Goal: Find contact information: Find contact information

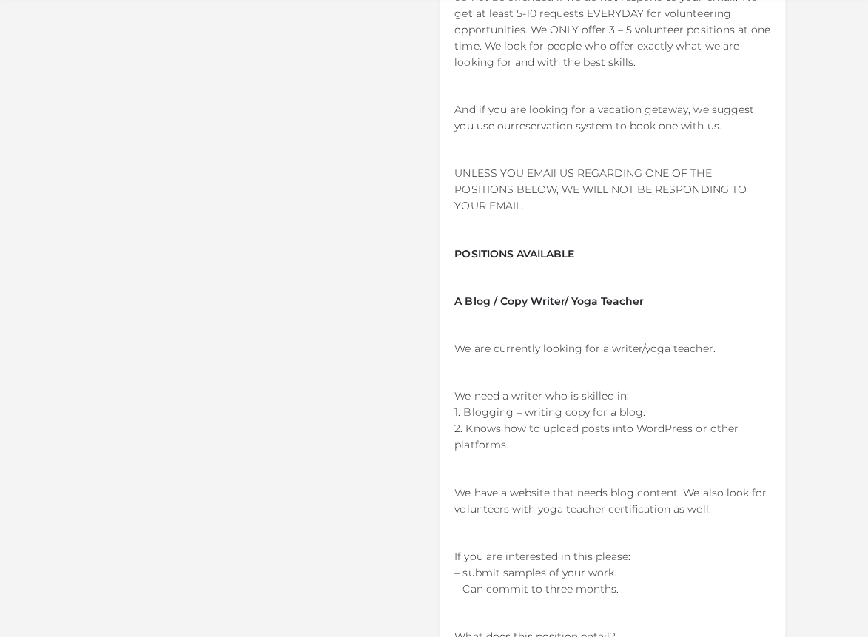
scroll to position [7140, 0]
drag, startPoint x: 663, startPoint y: 540, endPoint x: 452, endPoint y: 395, distance: 256.5
copy div "– submit samples of your work. – Can commit to three months. What does this pos…"
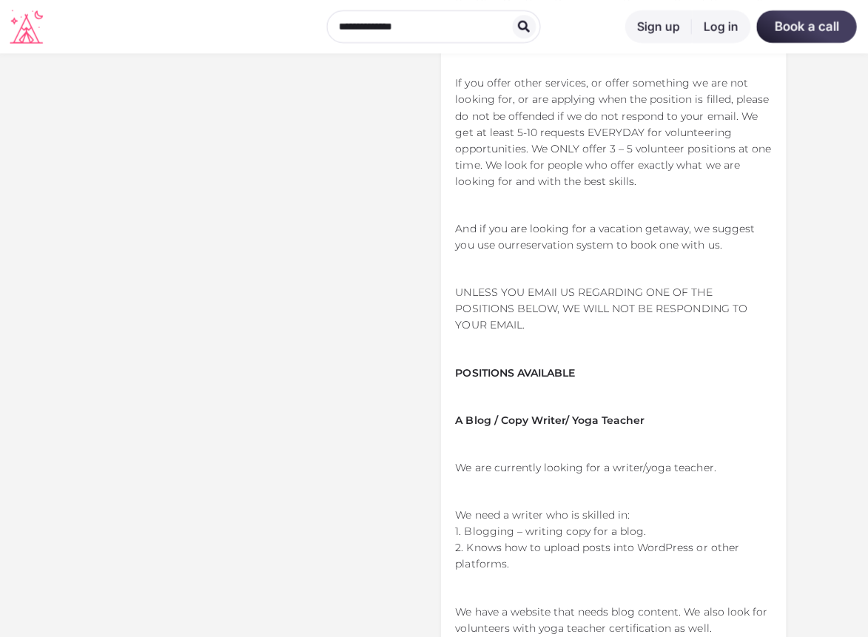
scroll to position [7020, 0]
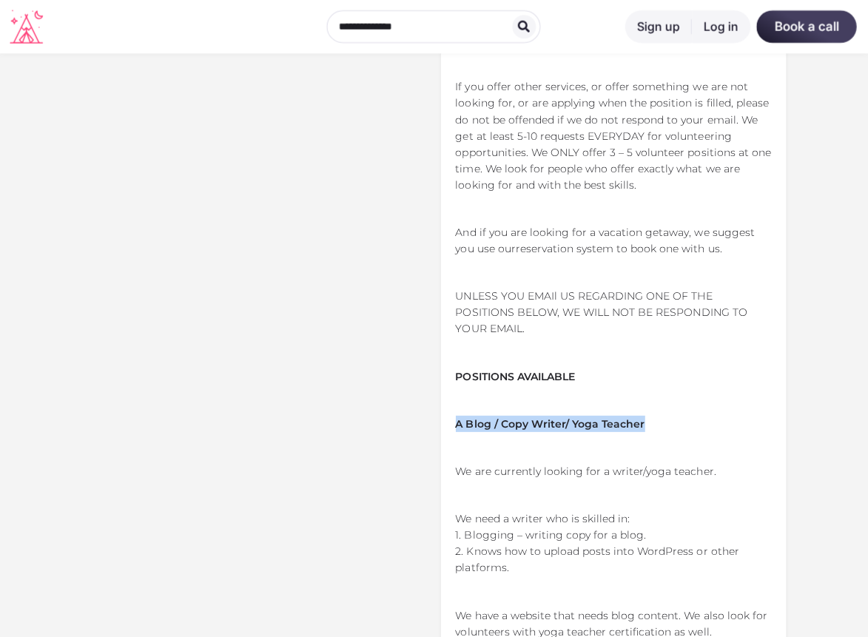
drag, startPoint x: 655, startPoint y: 244, endPoint x: 444, endPoint y: 244, distance: 211.0
copy strong "A Blog / Copy Writer/ Yoga Teacher"
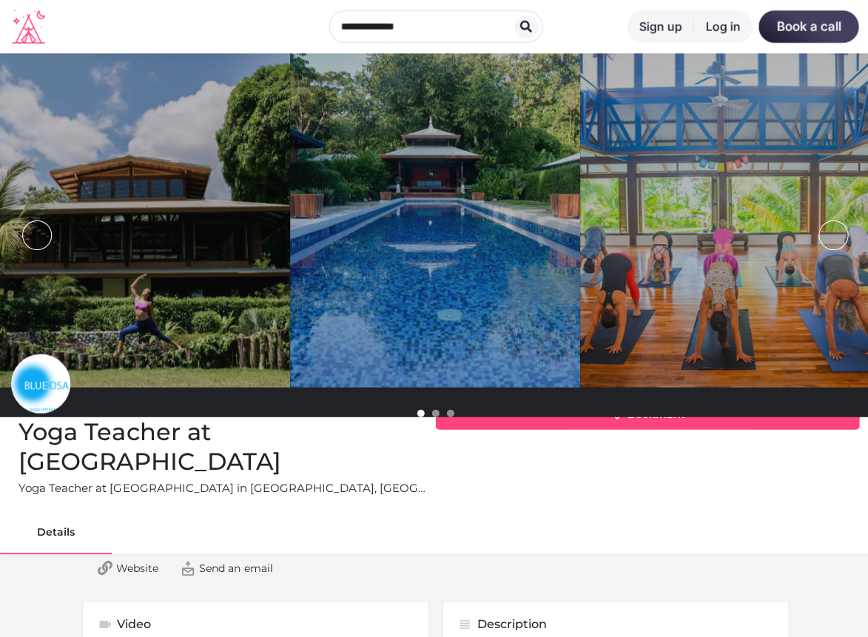
scroll to position [0, 0]
click at [237, 560] on span "Send an email" at bounding box center [235, 567] width 73 height 15
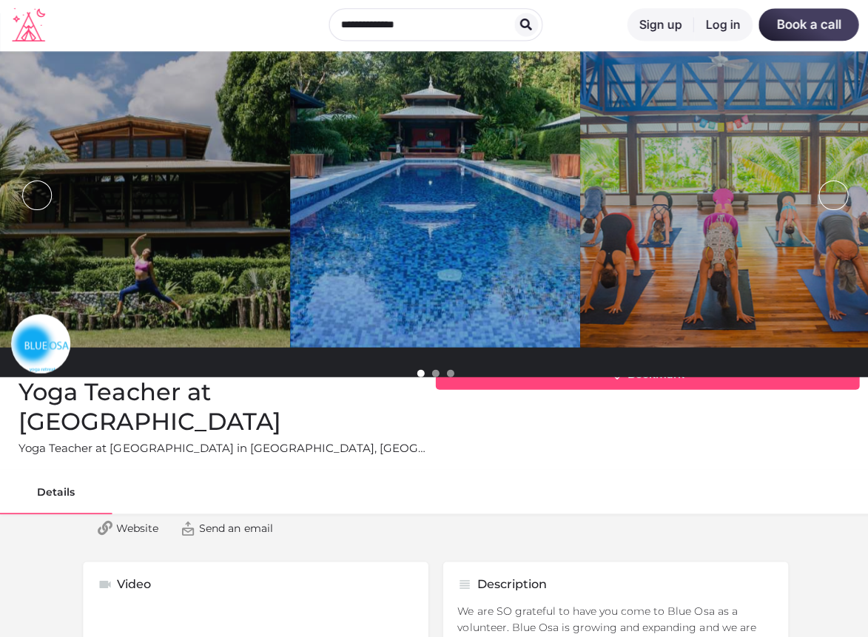
scroll to position [73, 0]
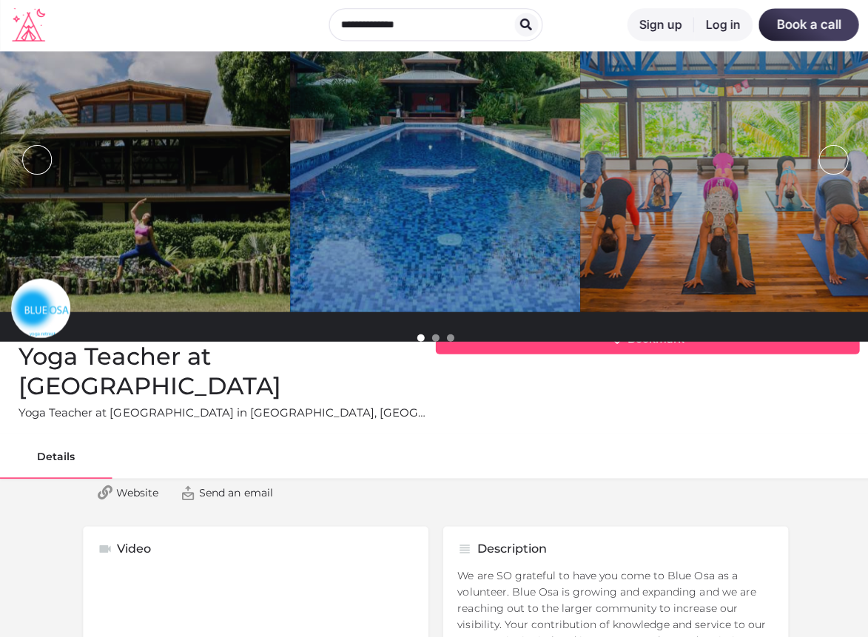
click at [237, 486] on span "Send an email" at bounding box center [235, 493] width 73 height 15
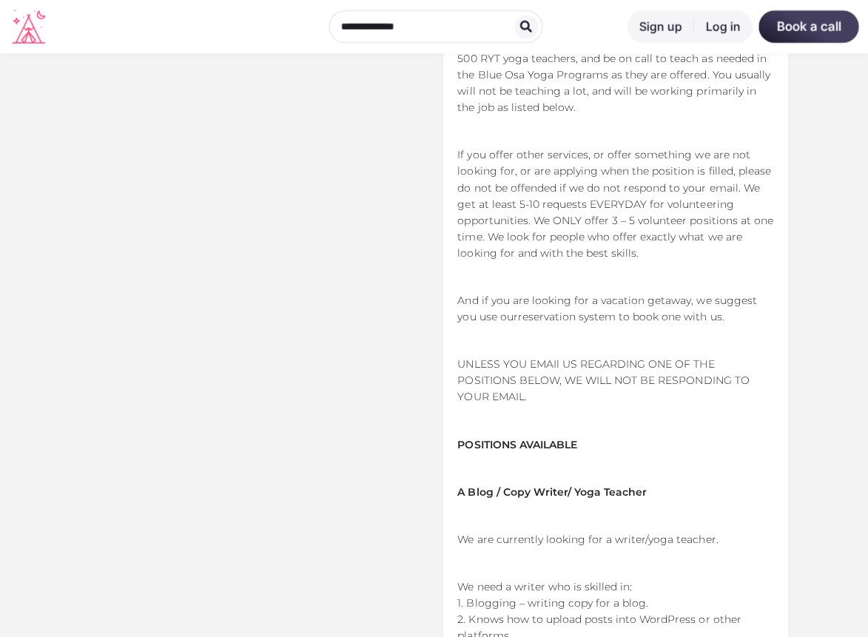
scroll to position [6935, 0]
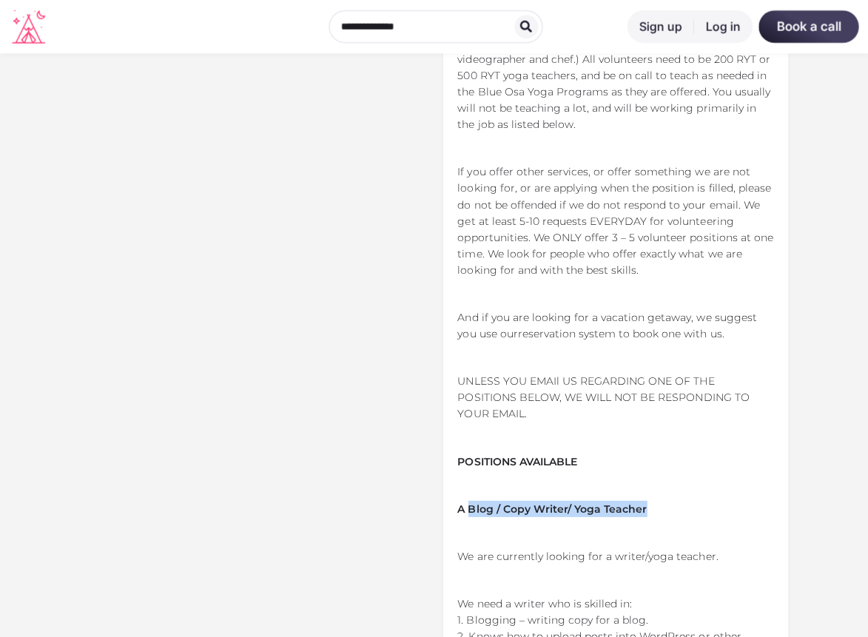
drag, startPoint x: 649, startPoint y: 334, endPoint x: 469, endPoint y: 331, distance: 180.7
click at [469, 500] on p "A Blog / Copy Writer/ Yoga Teacher" at bounding box center [614, 508] width 315 height 16
copy strong "Blog / Copy Writer/ Yoga Teacher"
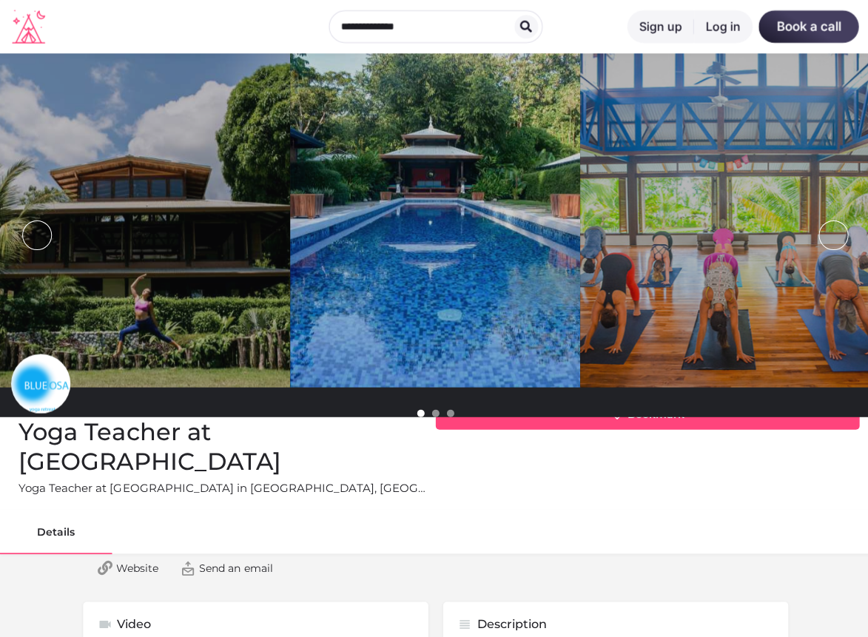
scroll to position [0, 0]
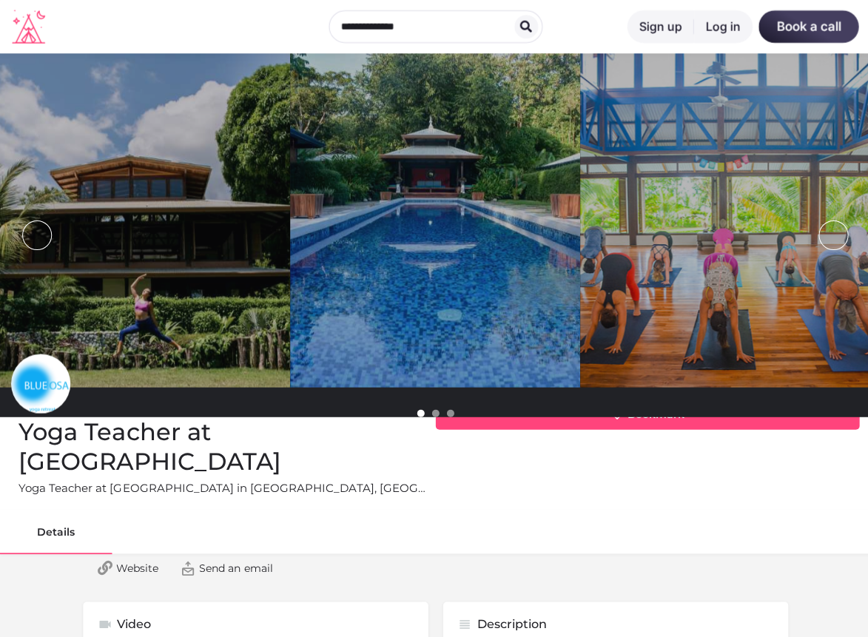
click at [46, 375] on link "Listing logo" at bounding box center [40, 382] width 59 height 59
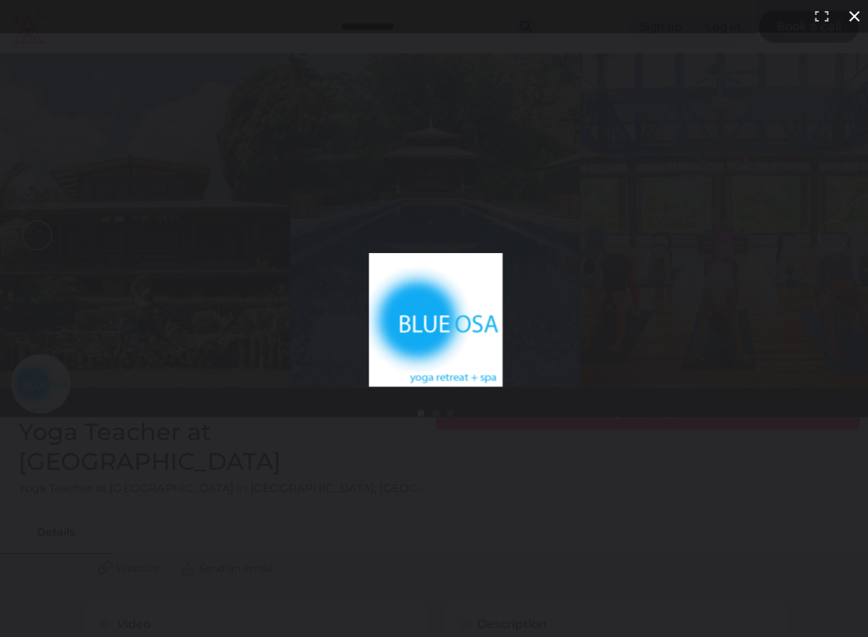
click at [321, 238] on div at bounding box center [434, 318] width 868 height 637
